Goal: Task Accomplishment & Management: Manage account settings

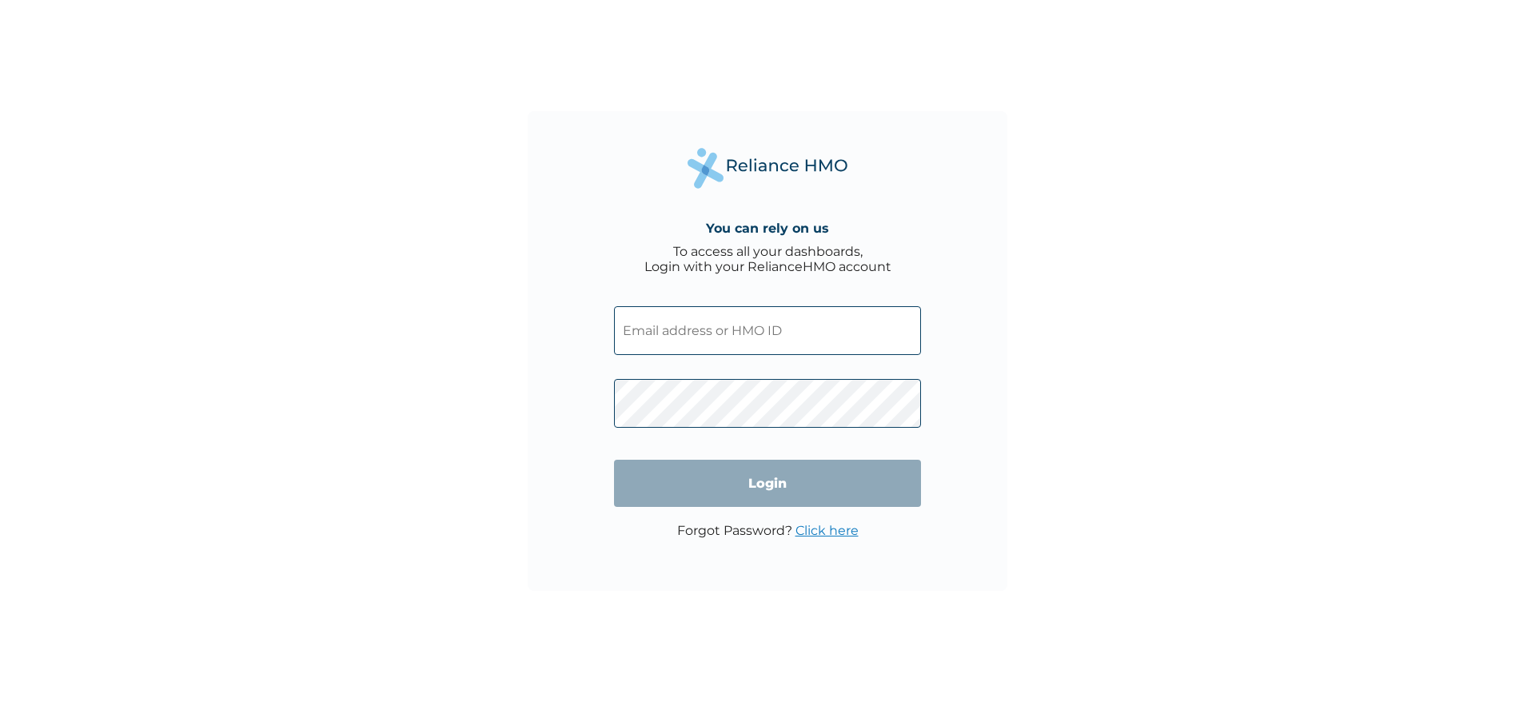
click at [697, 333] on input "text" at bounding box center [767, 330] width 307 height 49
type input "ayomipo.semilore@moniepoint.com"
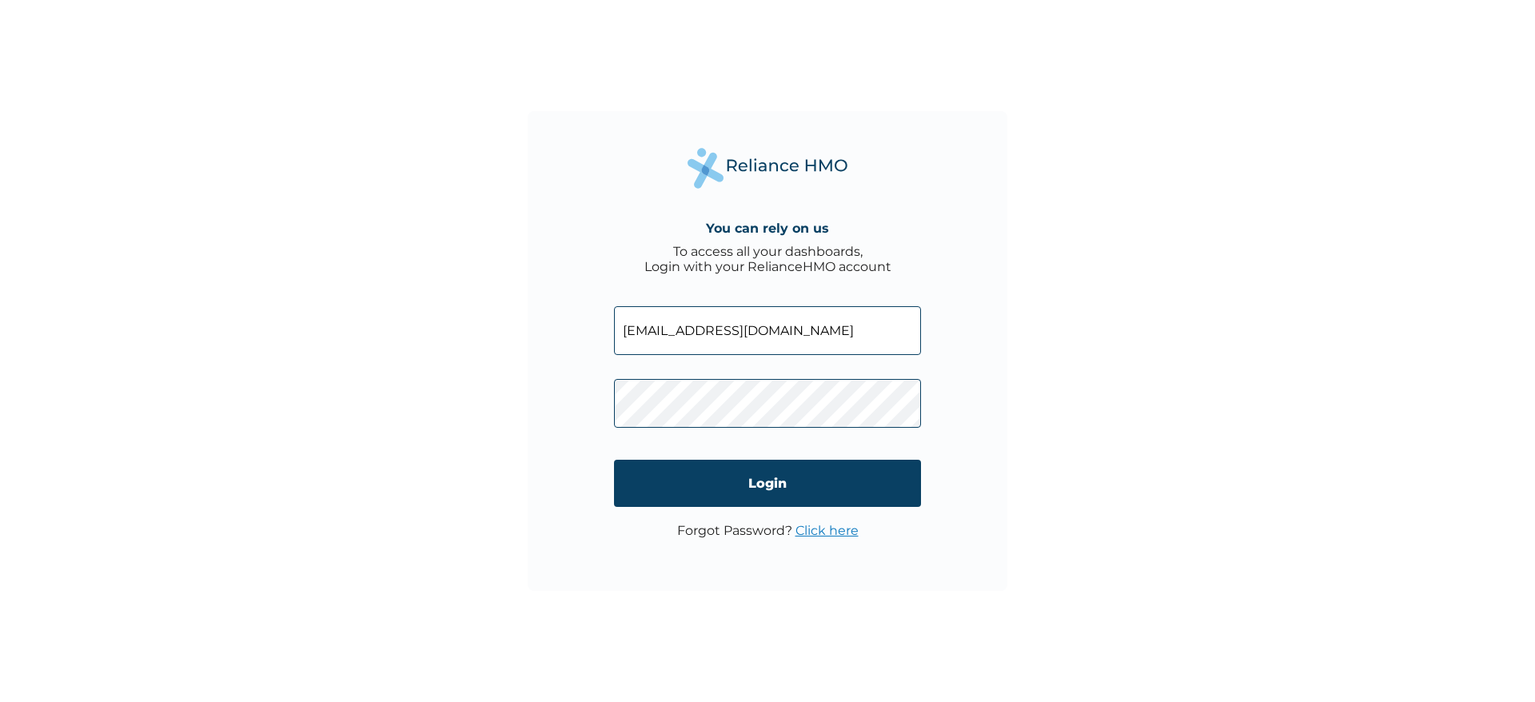
click at [1031, 400] on div "You can rely on us To access all your dashboards, Login with your RelianceHMO a…" at bounding box center [767, 351] width 1535 height 702
click input "Login" at bounding box center [767, 483] width 307 height 47
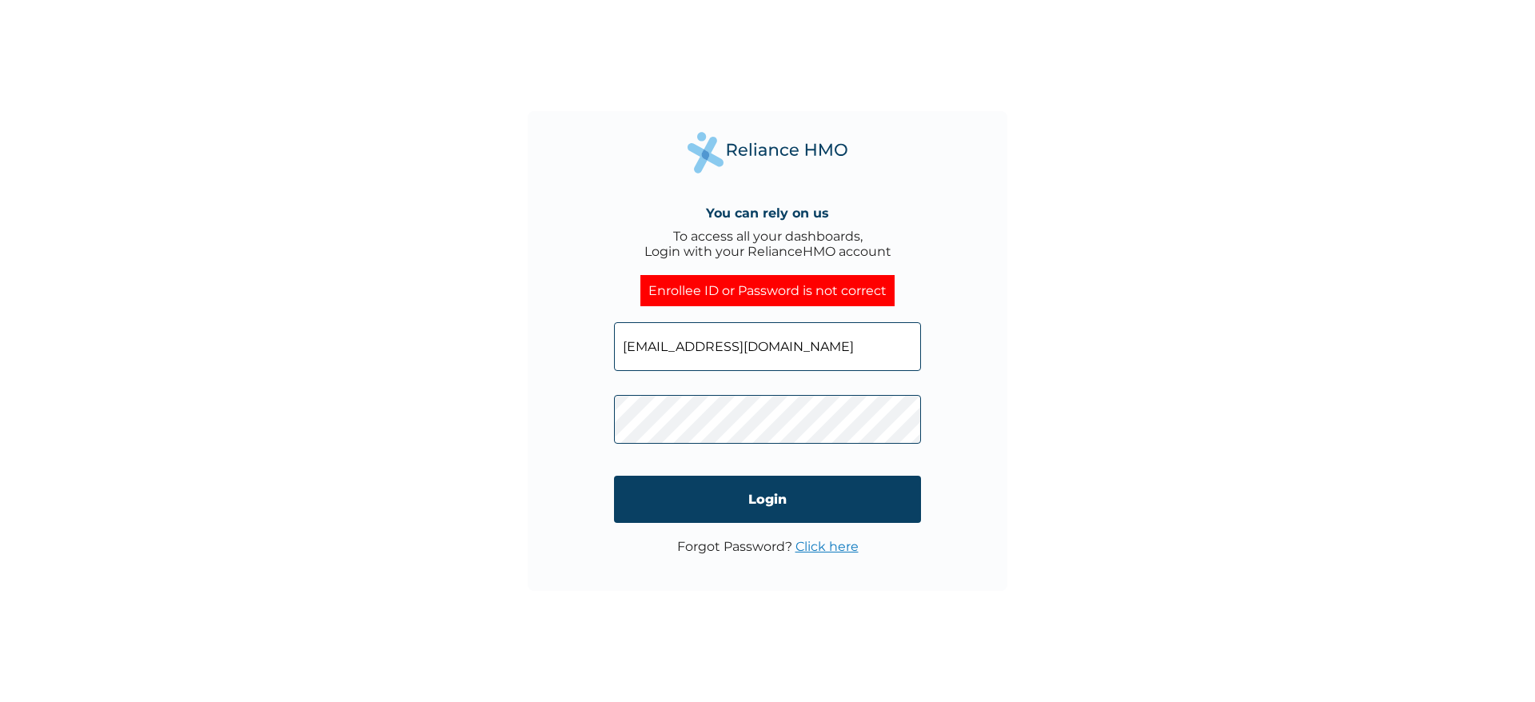
click at [830, 545] on link "Click here" at bounding box center [826, 546] width 63 height 15
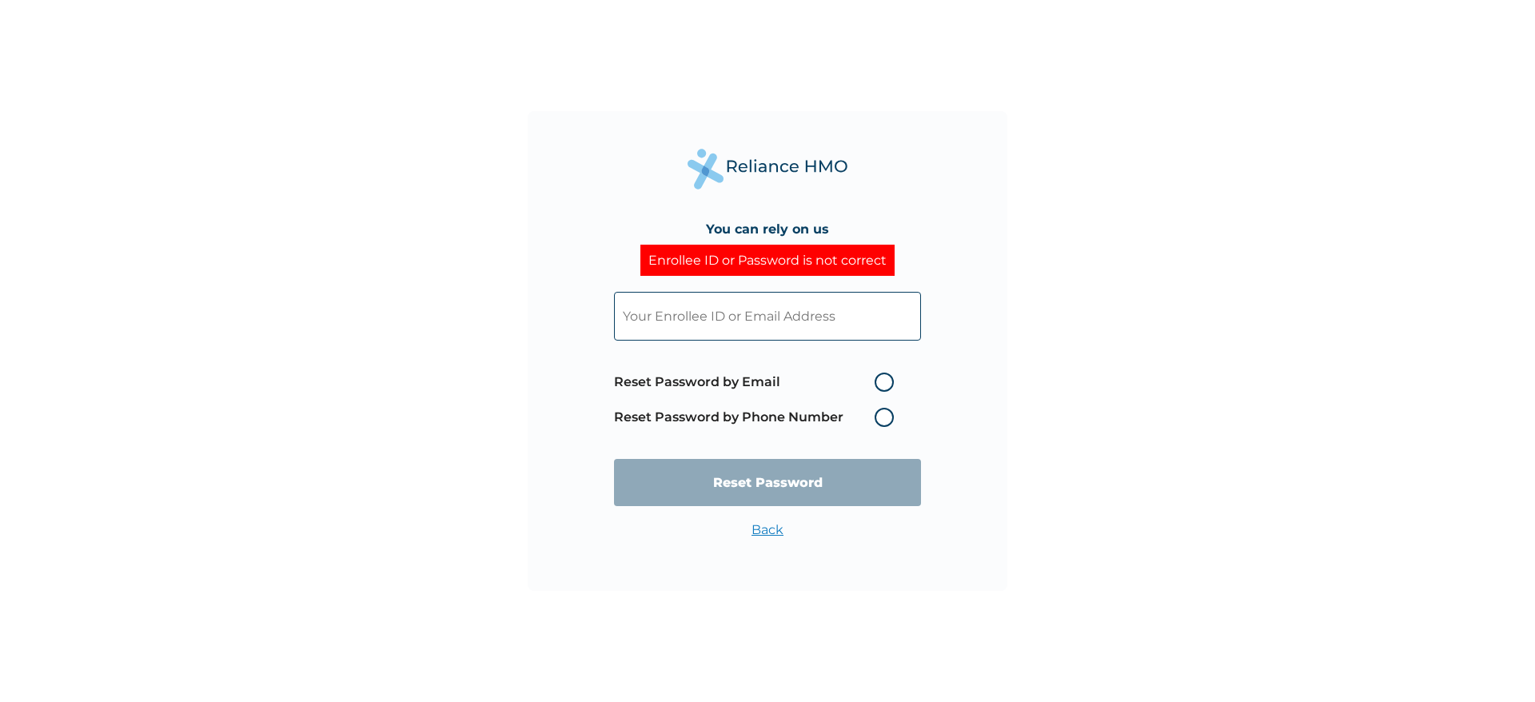
click at [886, 379] on label "Reset Password by Email" at bounding box center [758, 382] width 288 height 19
click at [878, 379] on input "Reset Password by Email" at bounding box center [865, 382] width 26 height 26
radio input "true"
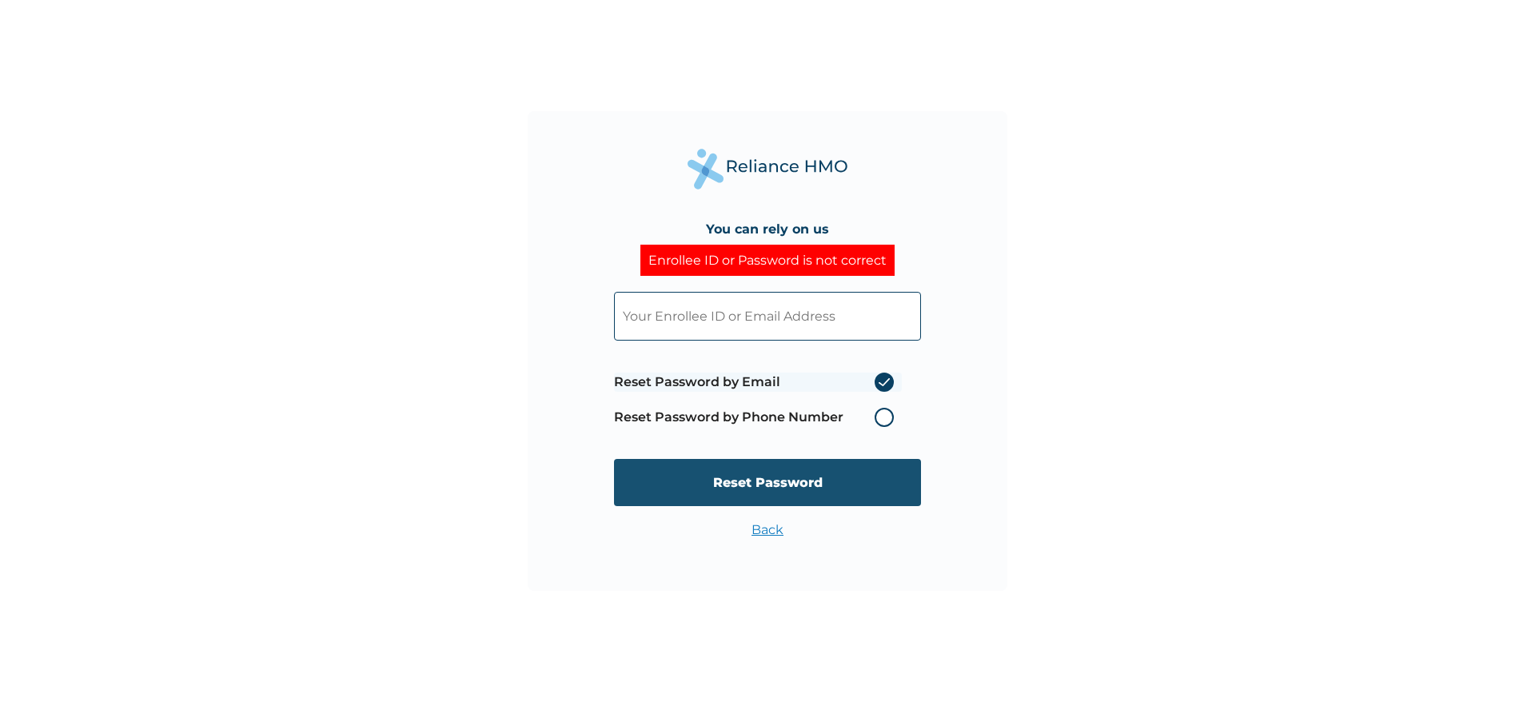
click at [792, 479] on input "Reset Password" at bounding box center [767, 482] width 307 height 47
click at [739, 313] on input "text" at bounding box center [767, 316] width 307 height 49
type input "ayomipo.semilore@moniepoint.com"
click at [835, 492] on input "Reset Password" at bounding box center [767, 482] width 307 height 47
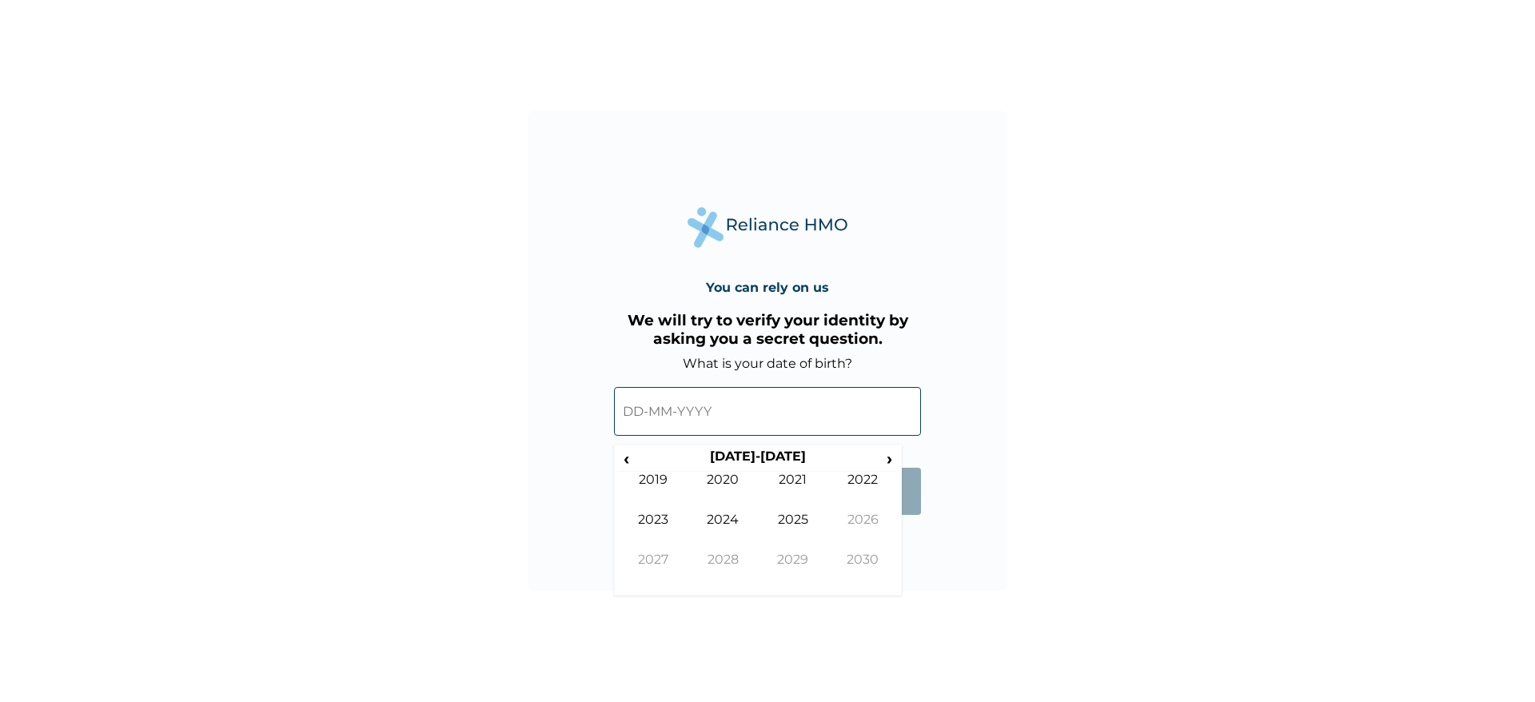
click at [759, 406] on input "text" at bounding box center [767, 411] width 307 height 49
click at [623, 453] on span "‹" at bounding box center [626, 458] width 17 height 20
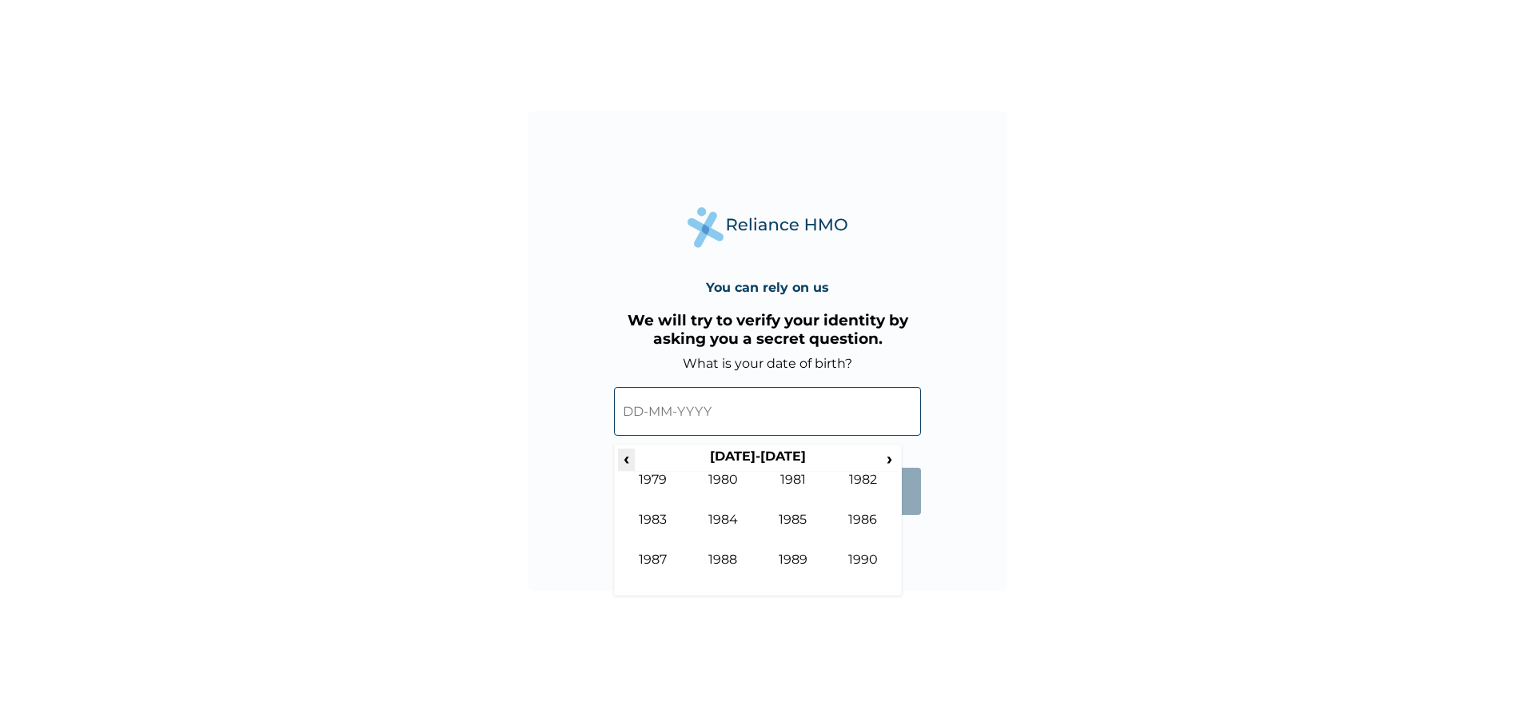
click at [623, 453] on span "‹" at bounding box center [626, 458] width 17 height 20
click at [885, 462] on span "›" at bounding box center [890, 458] width 18 height 20
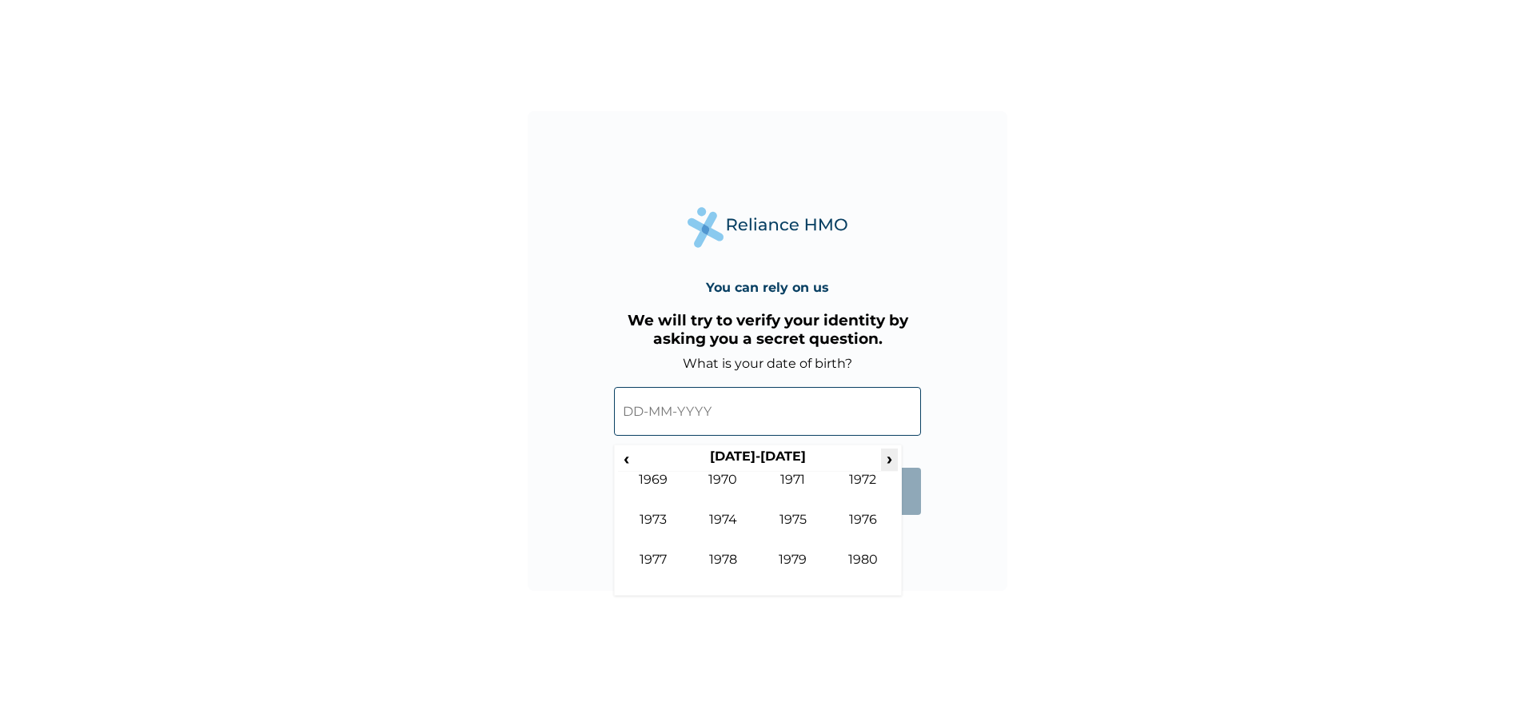
click at [885, 462] on span "›" at bounding box center [890, 458] width 18 height 20
click at [855, 525] on td "1996" at bounding box center [863, 532] width 70 height 40
click at [798, 516] on td "Jul" at bounding box center [793, 532] width 70 height 40
click at [755, 500] on td "3" at bounding box center [758, 504] width 40 height 22
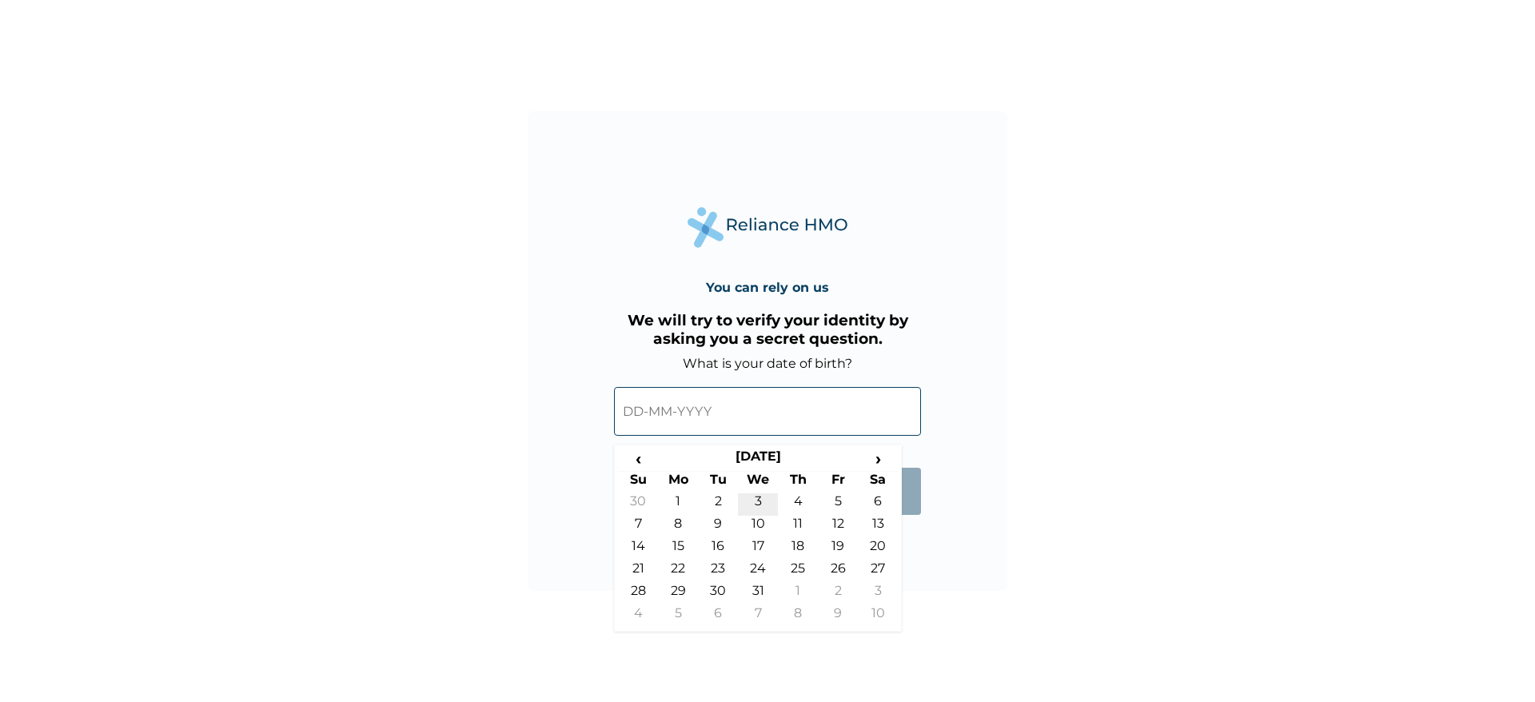
type input "03-07-1996"
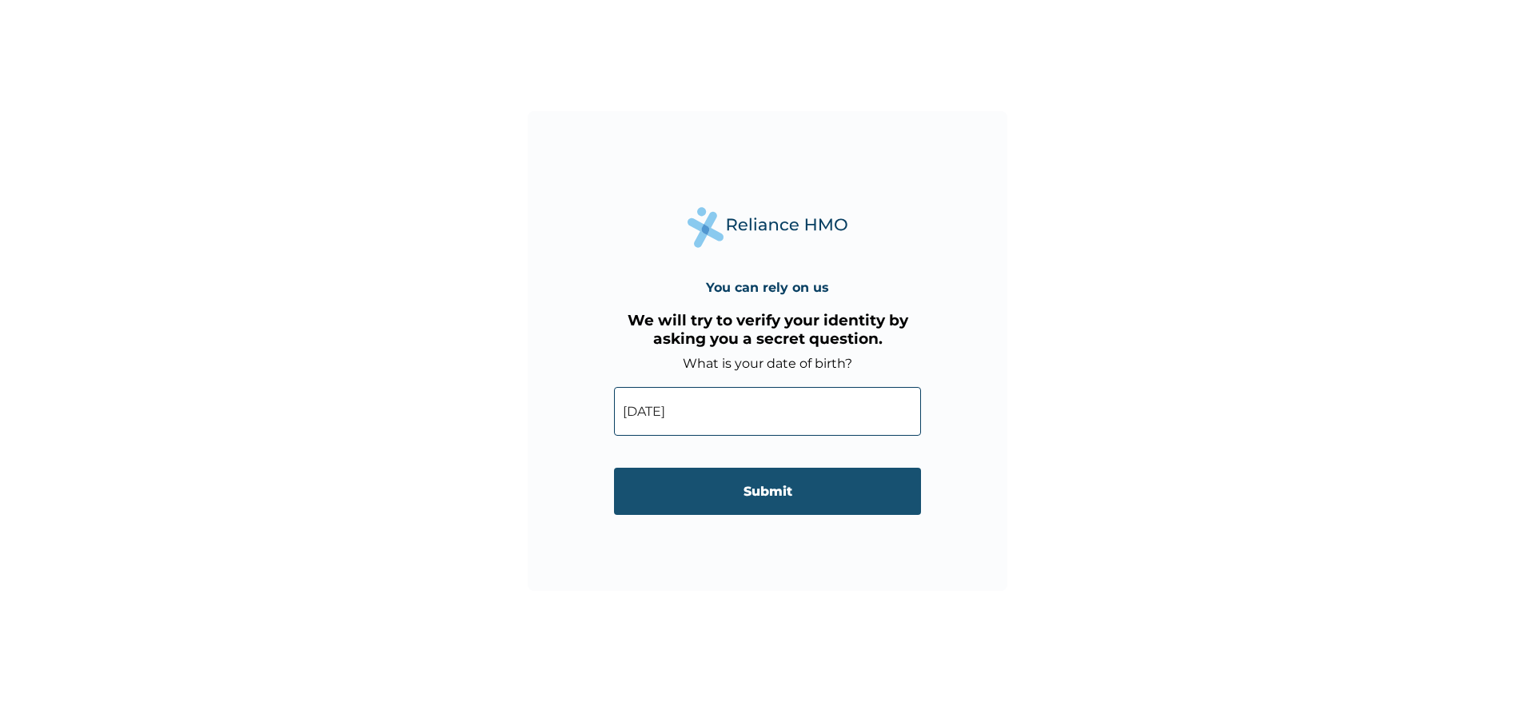
click at [795, 501] on input "Submit" at bounding box center [767, 491] width 307 height 47
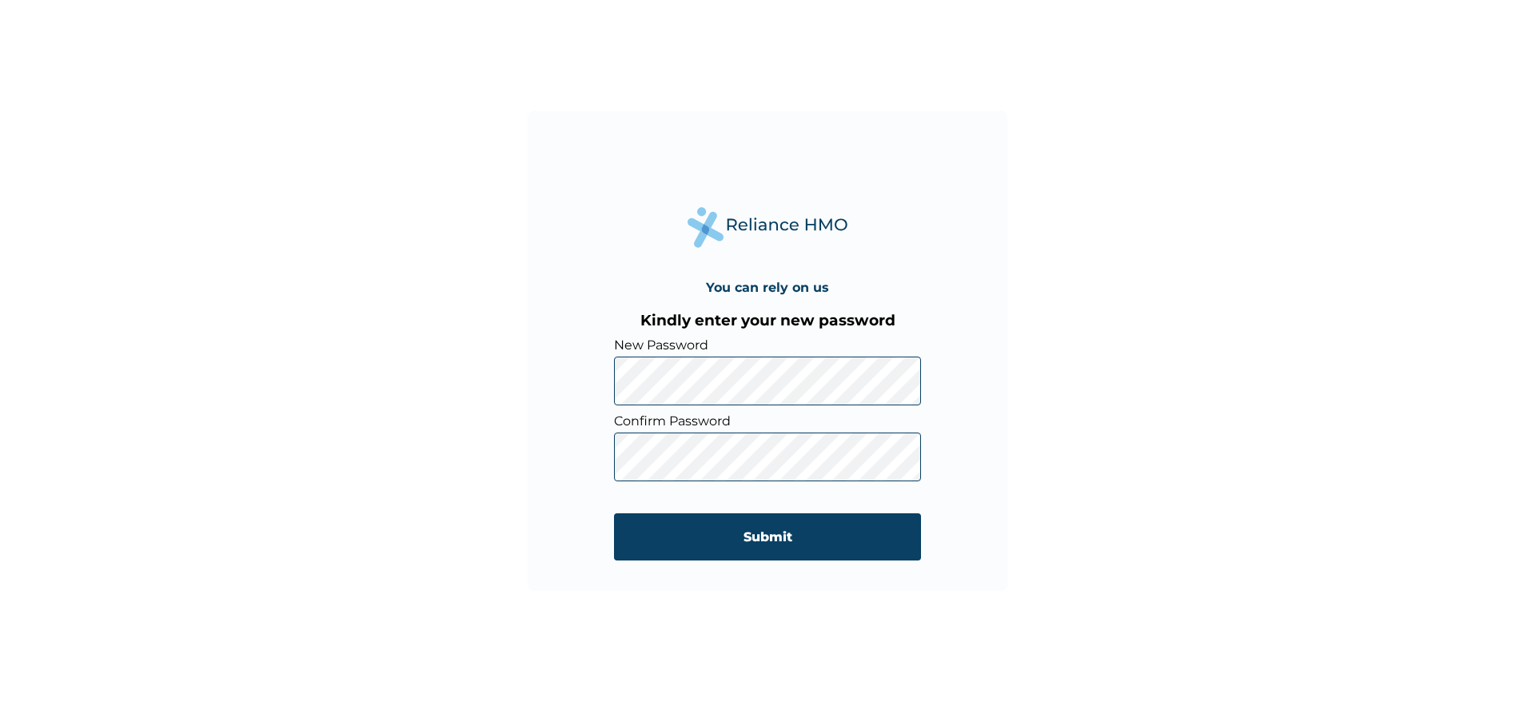
click at [970, 305] on div "You can rely on us Kindly enter your new password New Password Confirm Password…" at bounding box center [768, 351] width 480 height 480
click at [763, 531] on input "Submit" at bounding box center [767, 536] width 307 height 47
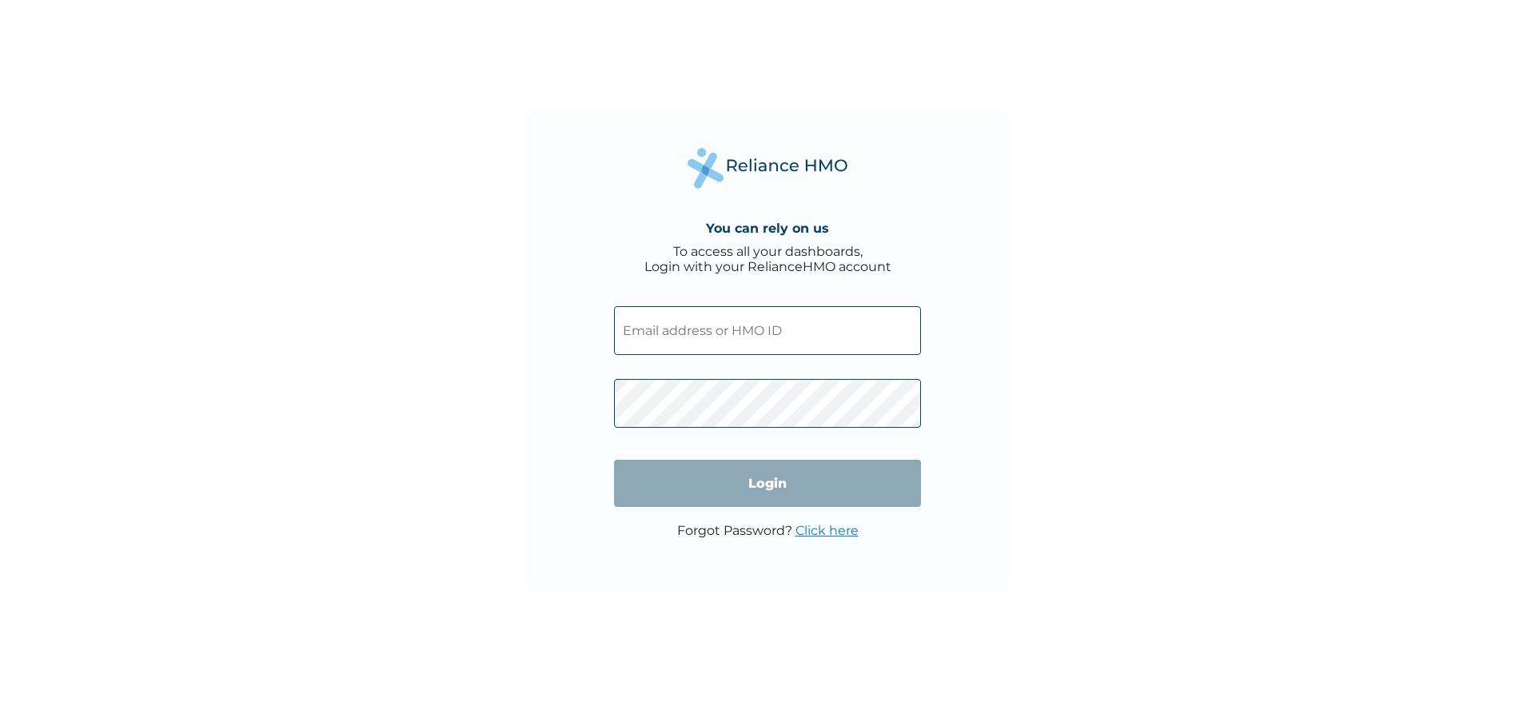
type input "ayomipo.semilore@moniepoint.com"
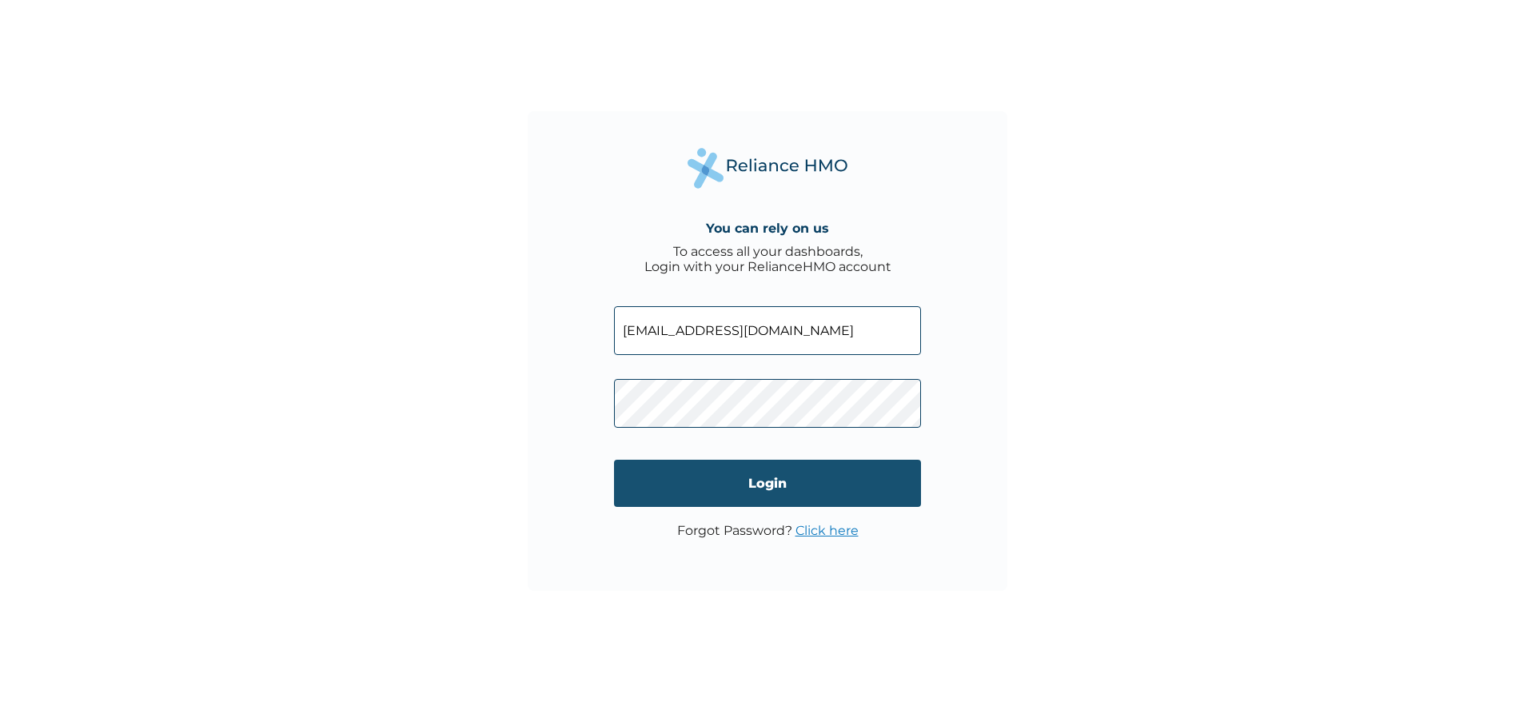
click at [755, 493] on input "Login" at bounding box center [767, 483] width 307 height 47
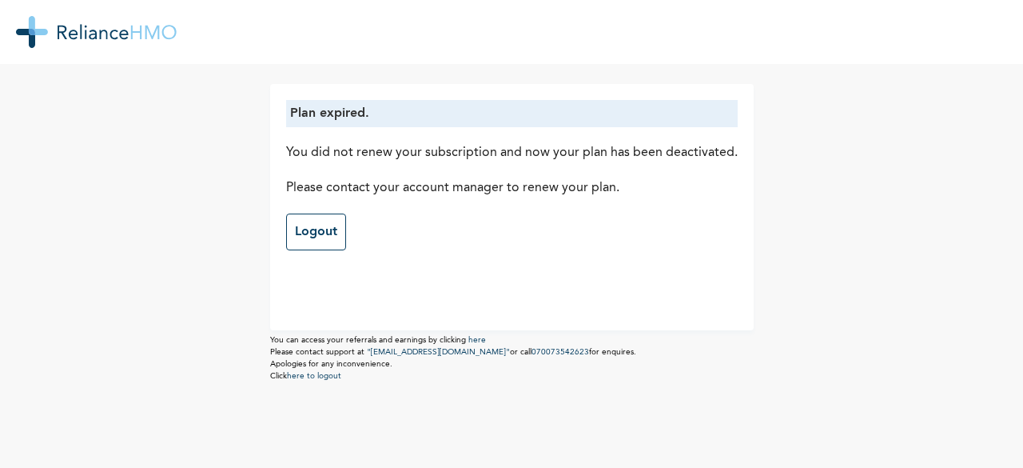
click at [710, 56] on div at bounding box center [511, 32] width 1023 height 64
